Goal: Navigation & Orientation: Understand site structure

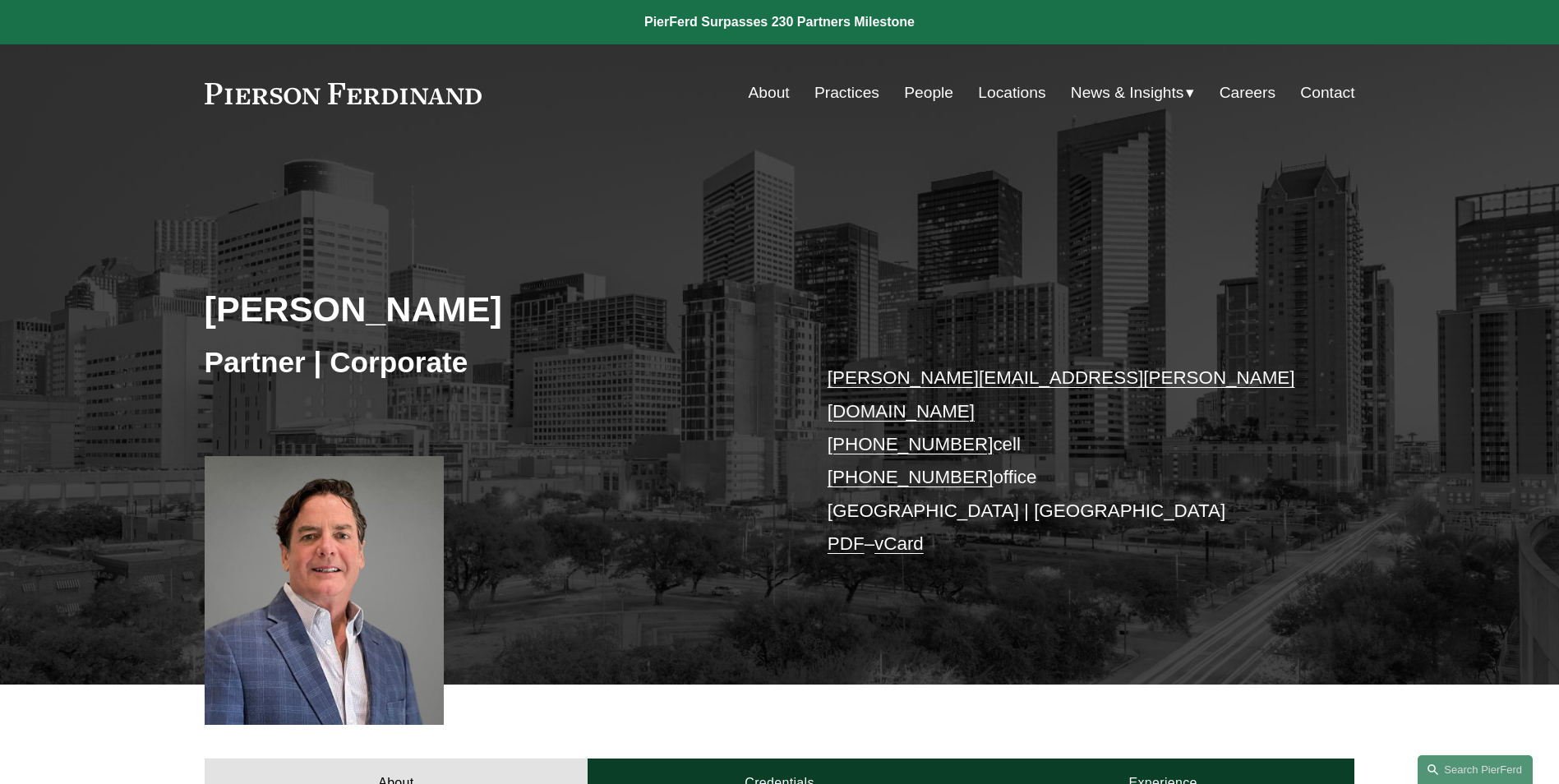
click at [938, 90] on link "People" at bounding box center [929, 93] width 49 height 31
click at [856, 88] on link "Practices" at bounding box center [847, 93] width 65 height 31
